Goal: Task Accomplishment & Management: Use online tool/utility

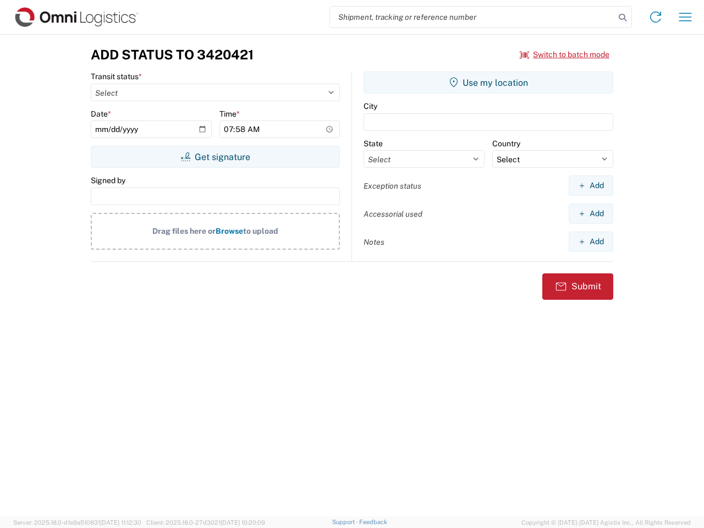
click at [472, 17] on input "search" at bounding box center [472, 17] width 285 height 21
click at [622, 18] on icon at bounding box center [622, 17] width 15 height 15
click at [655, 17] on icon at bounding box center [655, 17] width 18 height 18
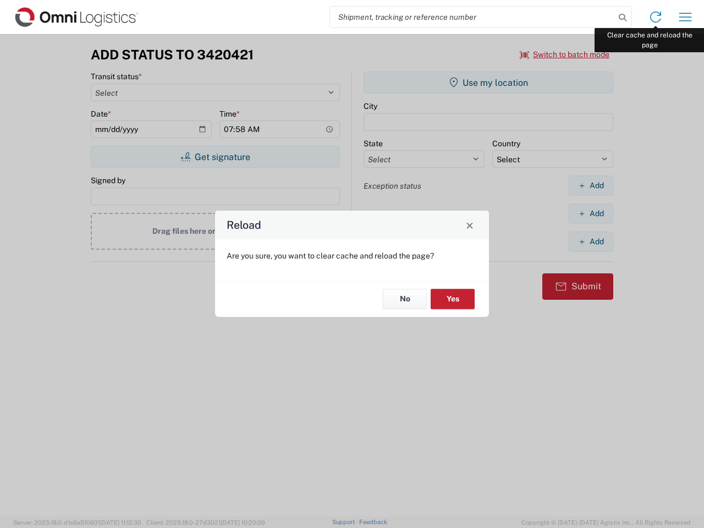
click at [685, 17] on div "Reload Are you sure, you want to clear cache and reload the page? No Yes" at bounding box center [352, 264] width 704 height 528
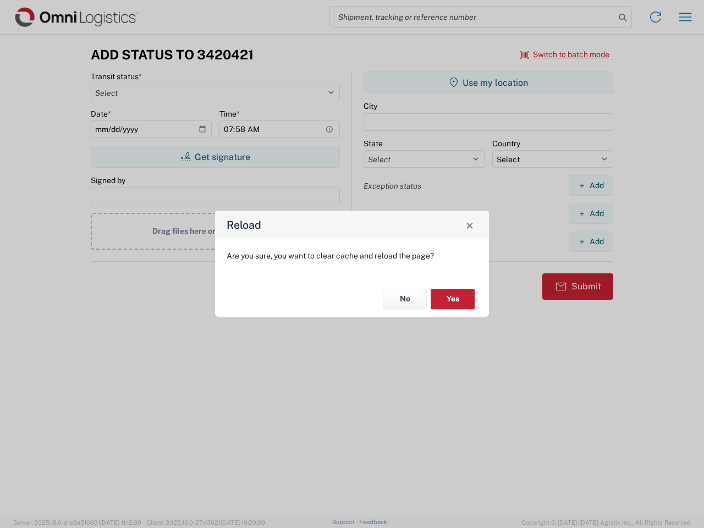
click at [565, 54] on div "Reload Are you sure, you want to clear cache and reload the page? No Yes" at bounding box center [352, 264] width 704 height 528
click at [215, 157] on div "Reload Are you sure, you want to clear cache and reload the page? No Yes" at bounding box center [352, 264] width 704 height 528
click at [488, 82] on div "Reload Are you sure, you want to clear cache and reload the page? No Yes" at bounding box center [352, 264] width 704 height 528
click at [590, 185] on div "Reload Are you sure, you want to clear cache and reload the page? No Yes" at bounding box center [352, 264] width 704 height 528
click at [590, 213] on div "Reload Are you sure, you want to clear cache and reload the page? No Yes" at bounding box center [352, 264] width 704 height 528
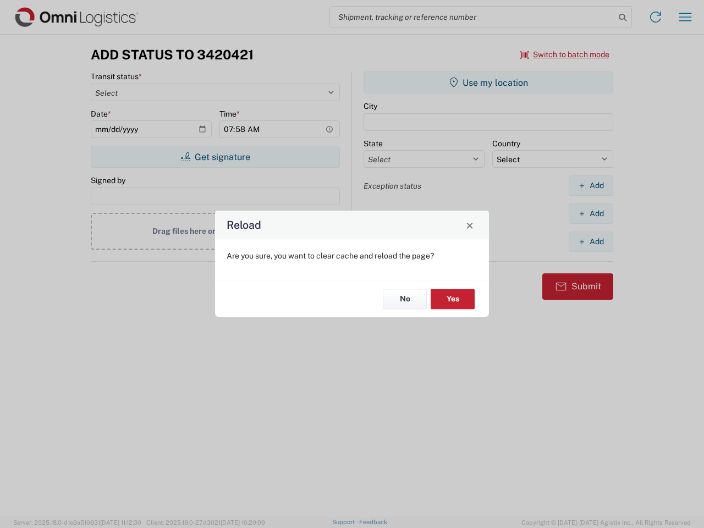
click at [590, 241] on div "Reload Are you sure, you want to clear cache and reload the page? No Yes" at bounding box center [352, 264] width 704 height 528
